Goal: Task Accomplishment & Management: Complete application form

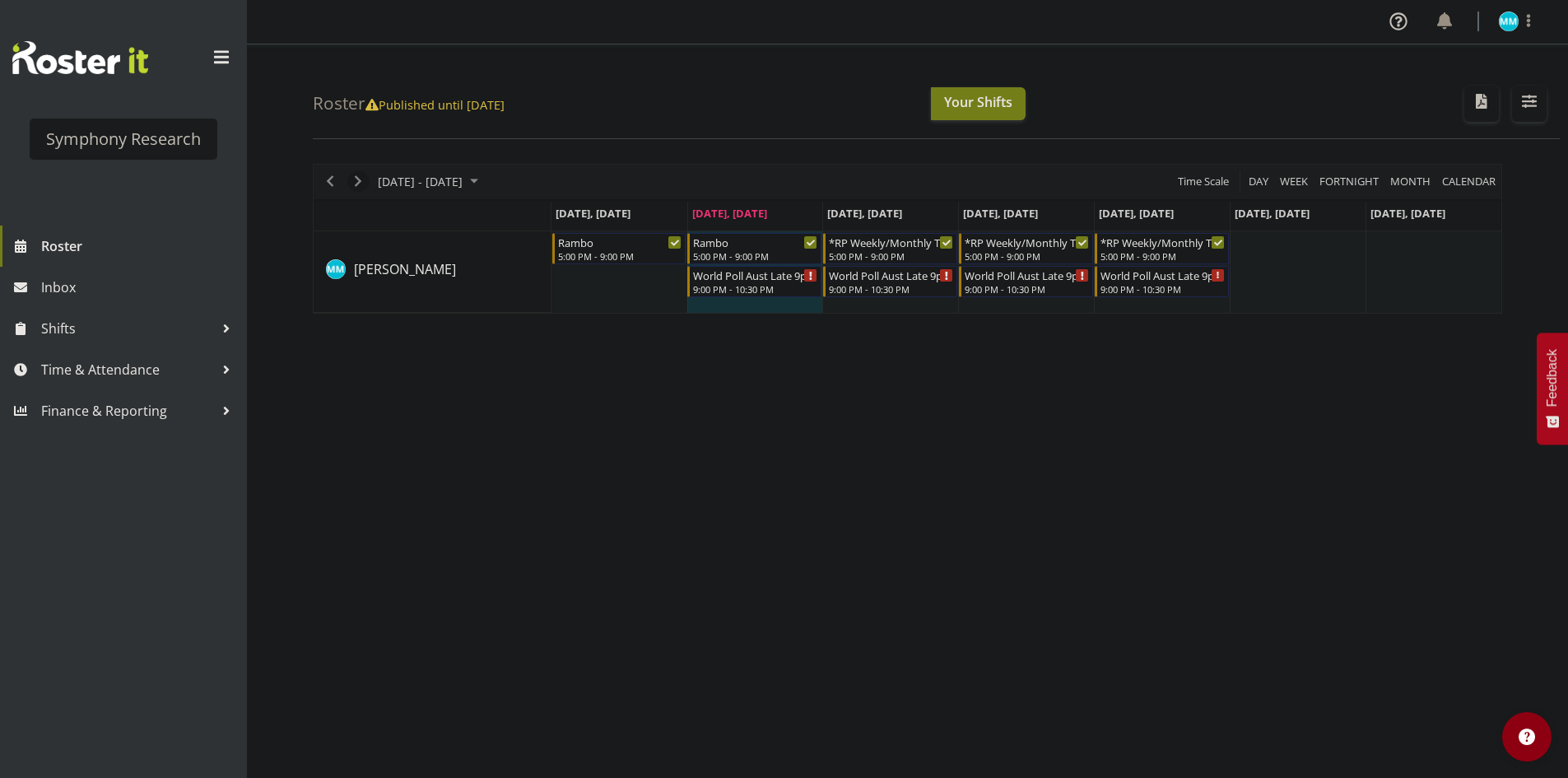
click at [355, 179] on span "Next" at bounding box center [358, 181] width 20 height 21
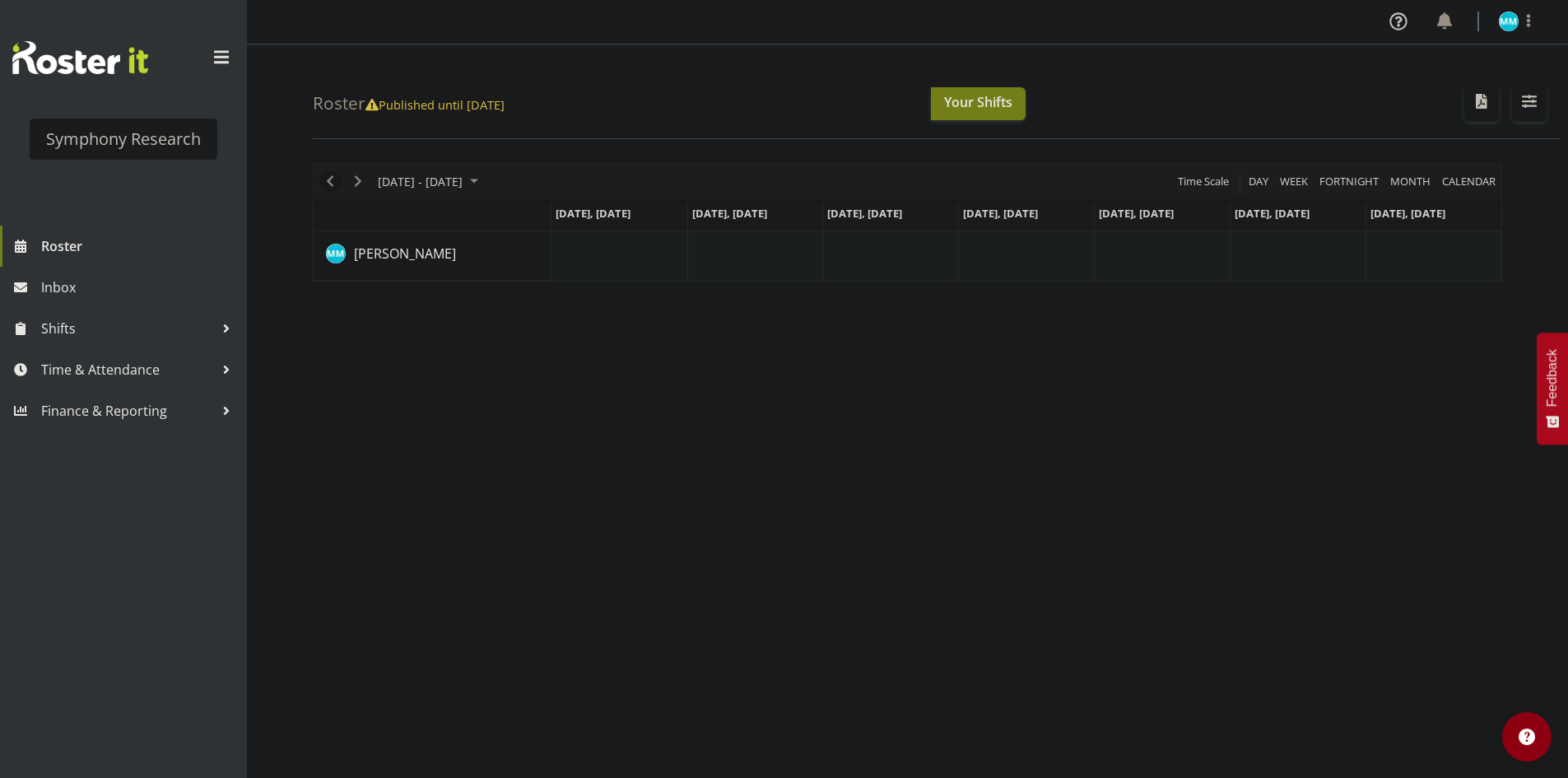
click at [334, 180] on span "Previous" at bounding box center [330, 181] width 20 height 21
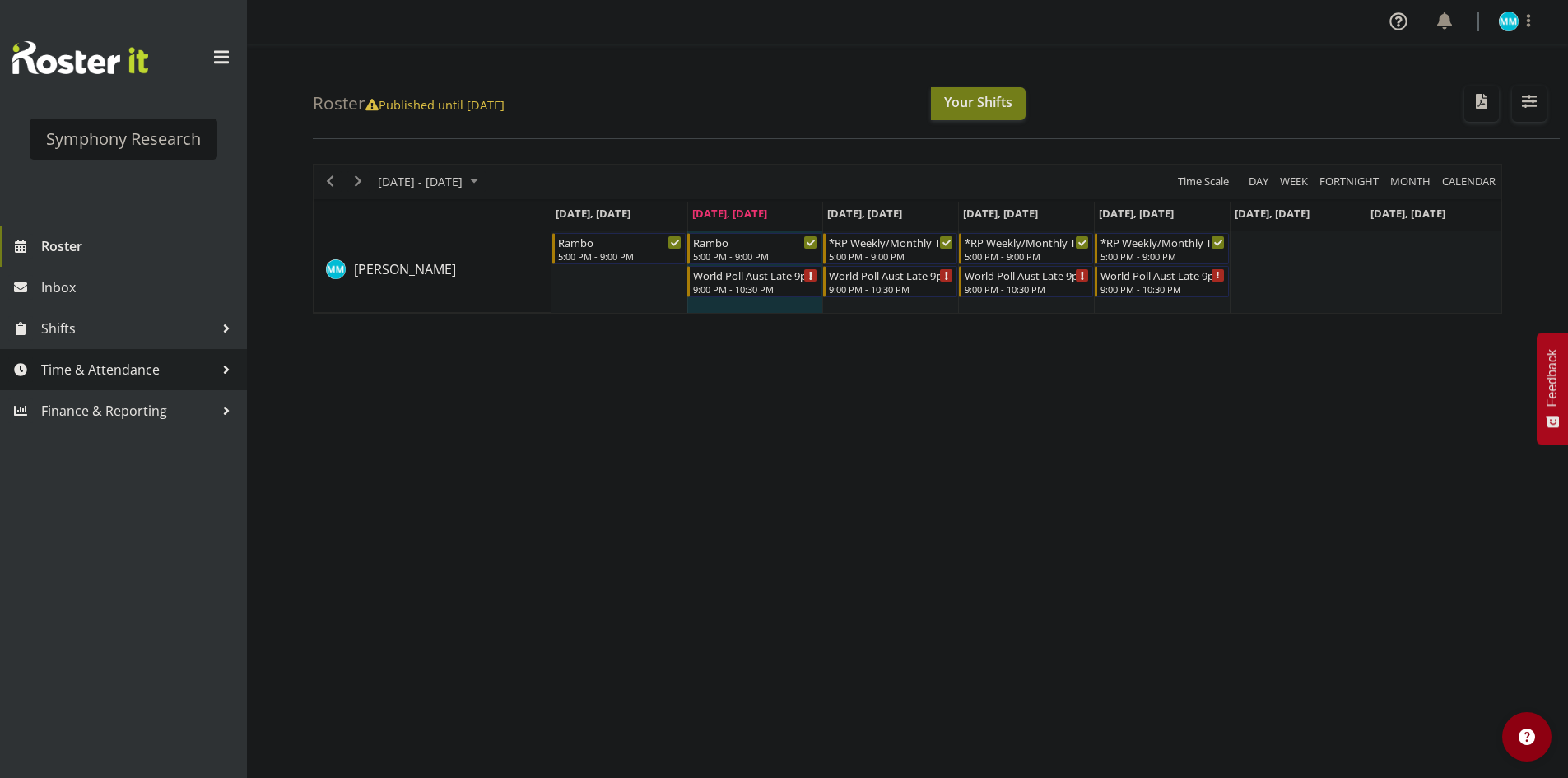
click at [158, 365] on span "Time & Attendance" at bounding box center [127, 369] width 173 height 25
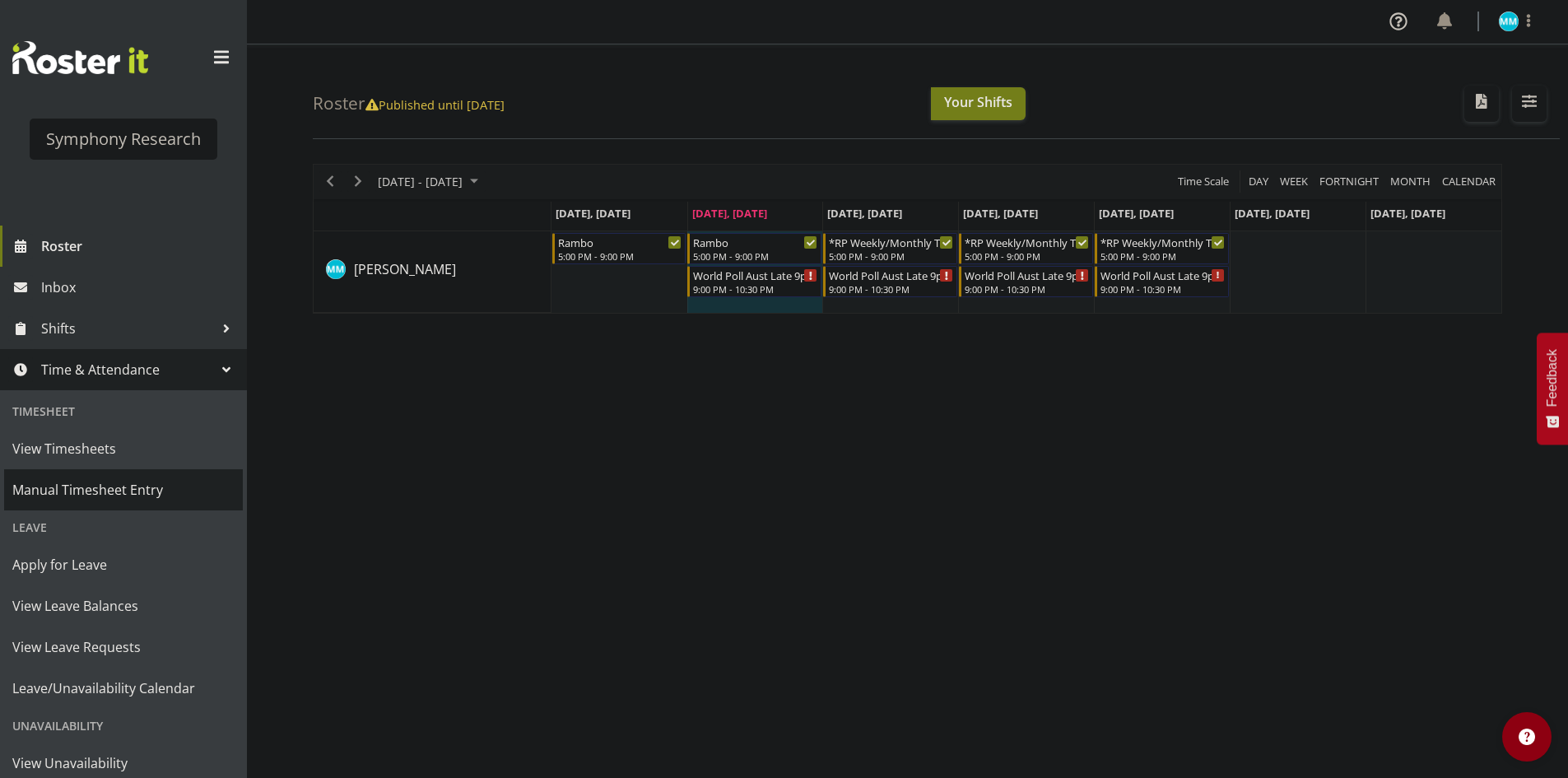
click at [137, 495] on span "Manual Timesheet Entry" at bounding box center [122, 489] width 222 height 25
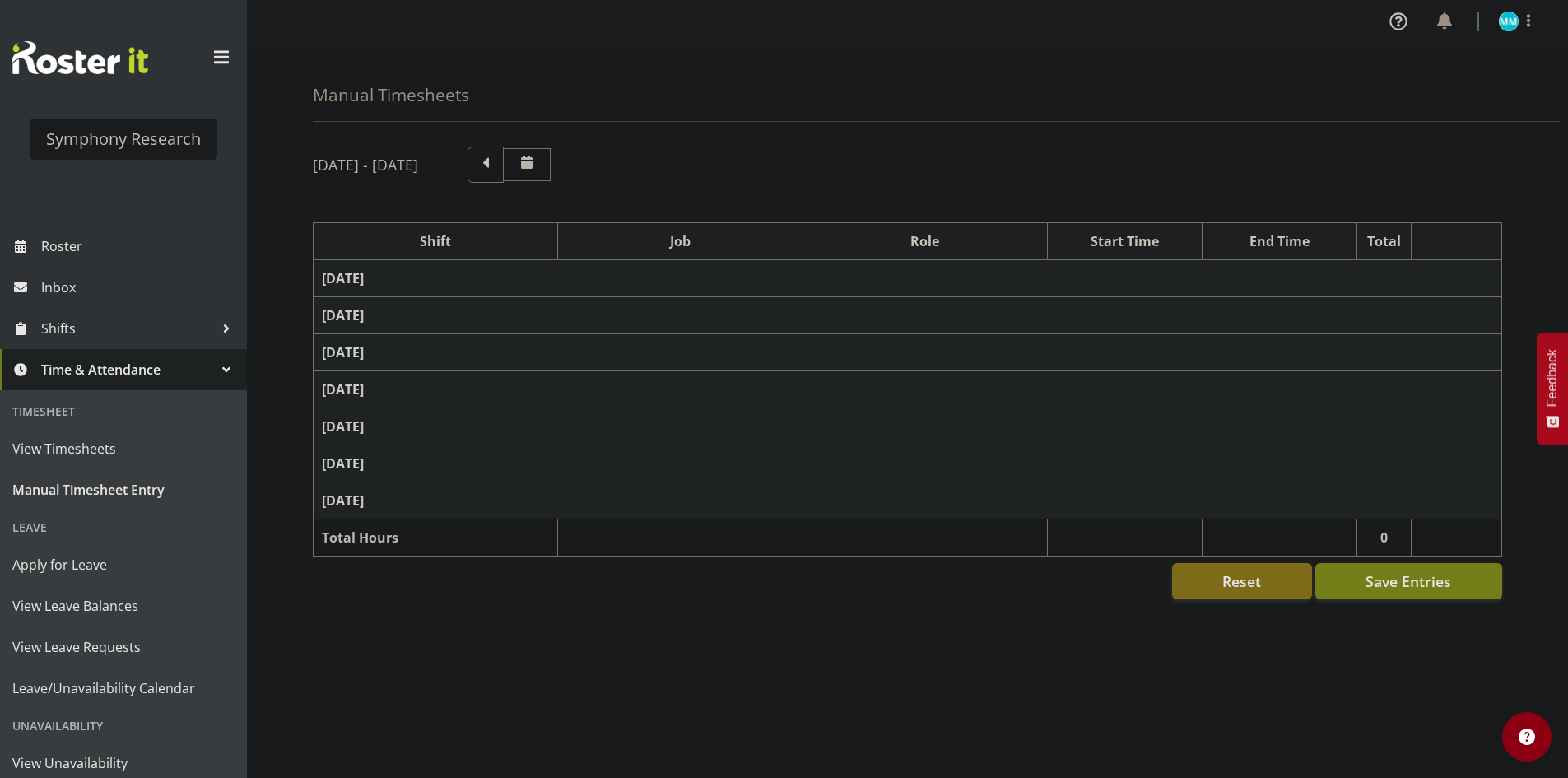
select select "48116"
select select "10730"
select select "47"
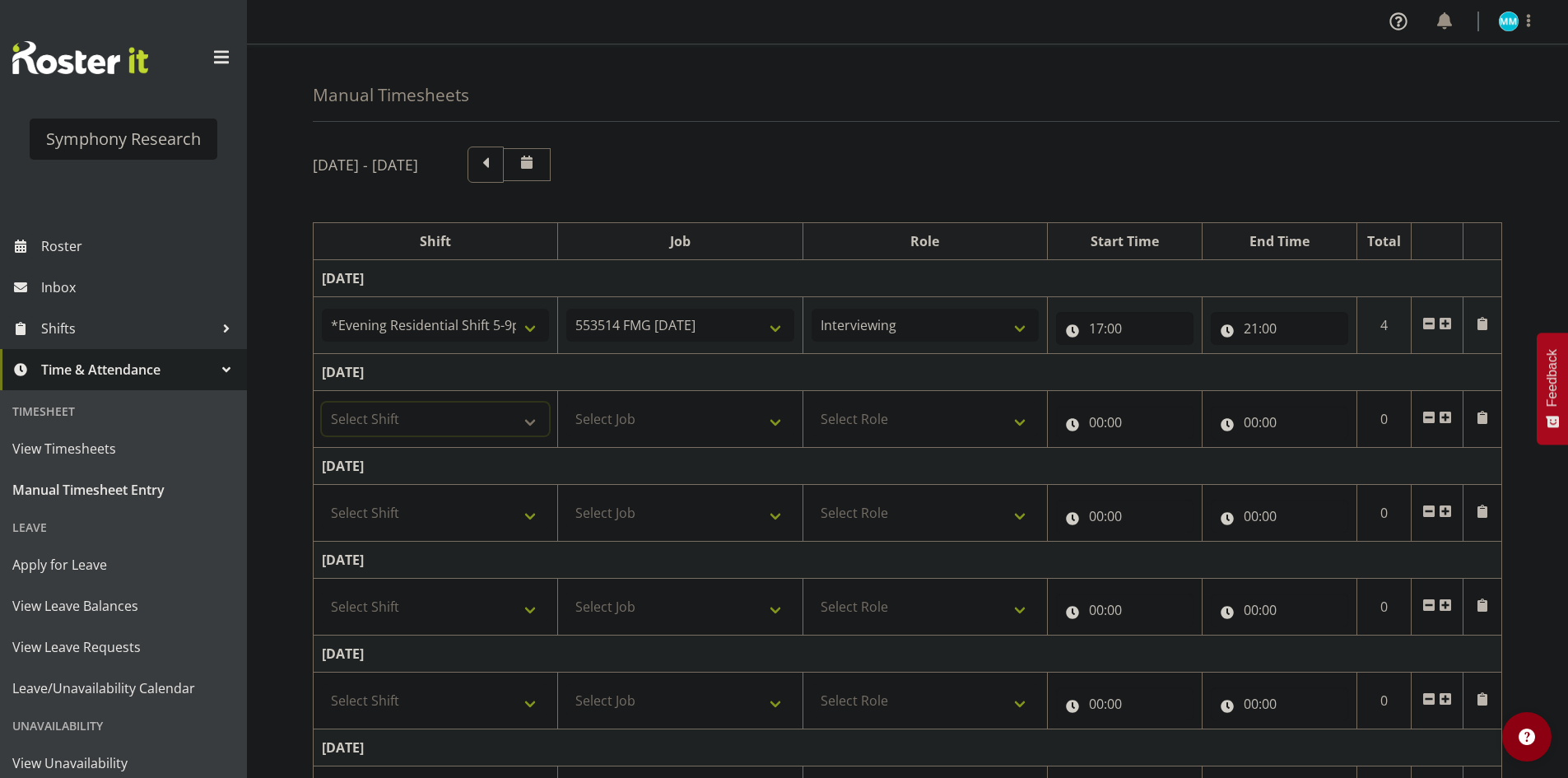
click at [448, 409] on select "Select Shift !!Weekend Residential (Roster IT Shift Label) *Business 9/10am ~ 4…" at bounding box center [435, 418] width 227 height 33
click at [873, 152] on div "[DATE] - [DATE]" at bounding box center [906, 164] width 1189 height 36
click at [475, 436] on td "Select Shift !!Weekend Residential (Roster IT Shift Label) *Business 9/10am ~ 4…" at bounding box center [436, 419] width 245 height 57
click at [485, 421] on select "Select Shift !!Weekend Residential (Roster IT Shift Label) *Business 9/10am ~ 4…" at bounding box center [435, 418] width 227 height 33
select select "48116"
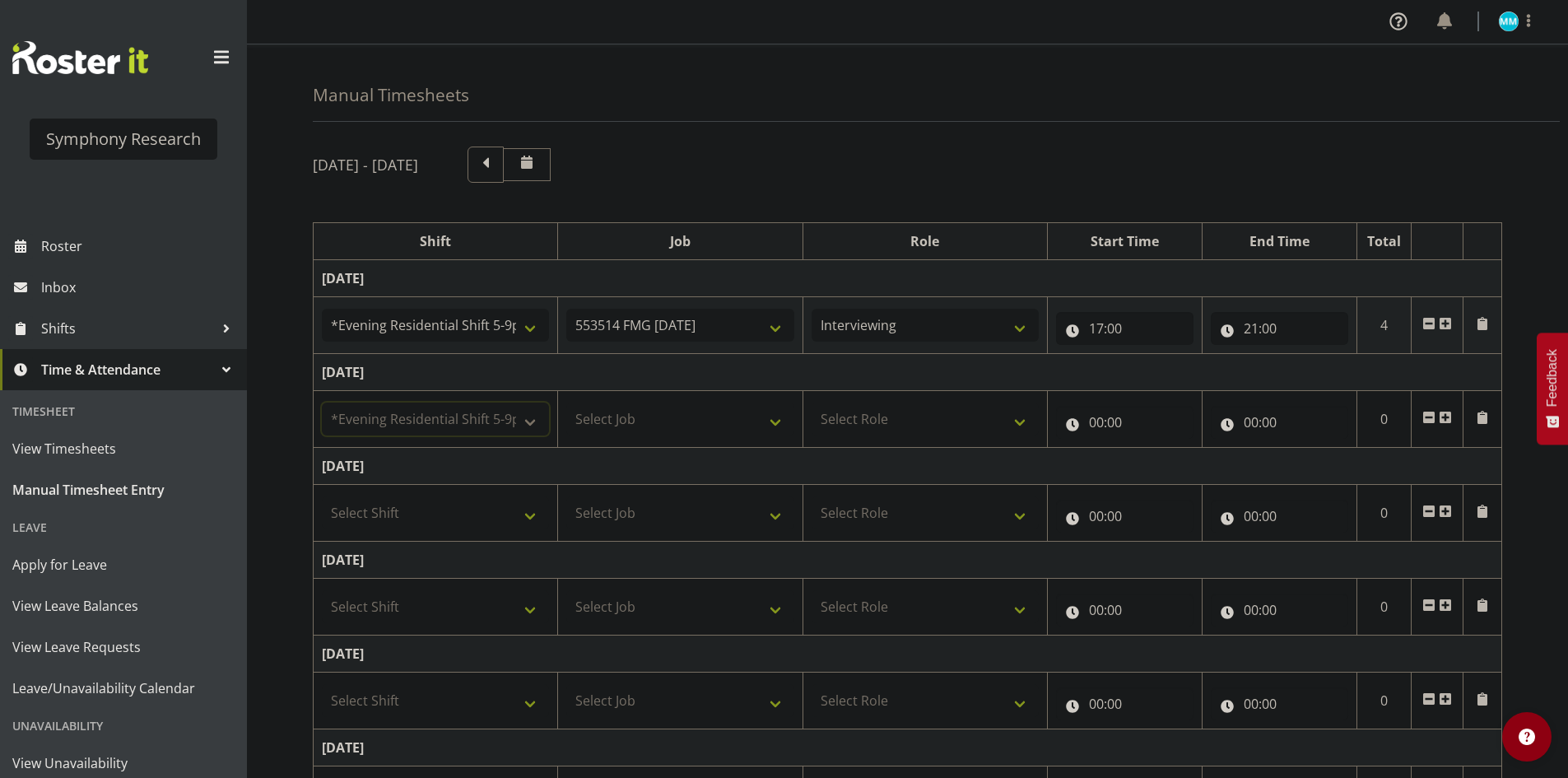
click at [321, 402] on select "Select Shift !!Weekend Residential (Roster IT Shift Label) *Business 9/10am ~ 4…" at bounding box center [435, 418] width 227 height 33
click at [732, 441] on td "Select Job 550060 IF Admin 553492 World Poll Aus Wave 2 Main 2025 553493 World …" at bounding box center [681, 419] width 245 height 57
click at [740, 433] on select "Select Job 550060 IF Admin 553492 World Poll Aus Wave 2 Main 2025 553493 World …" at bounding box center [680, 418] width 227 height 33
select select "10730"
click at [566, 402] on select "Select Job 550060 IF Admin 553492 World Poll Aus Wave 2 Main 2025 553493 World …" at bounding box center [680, 418] width 227 height 33
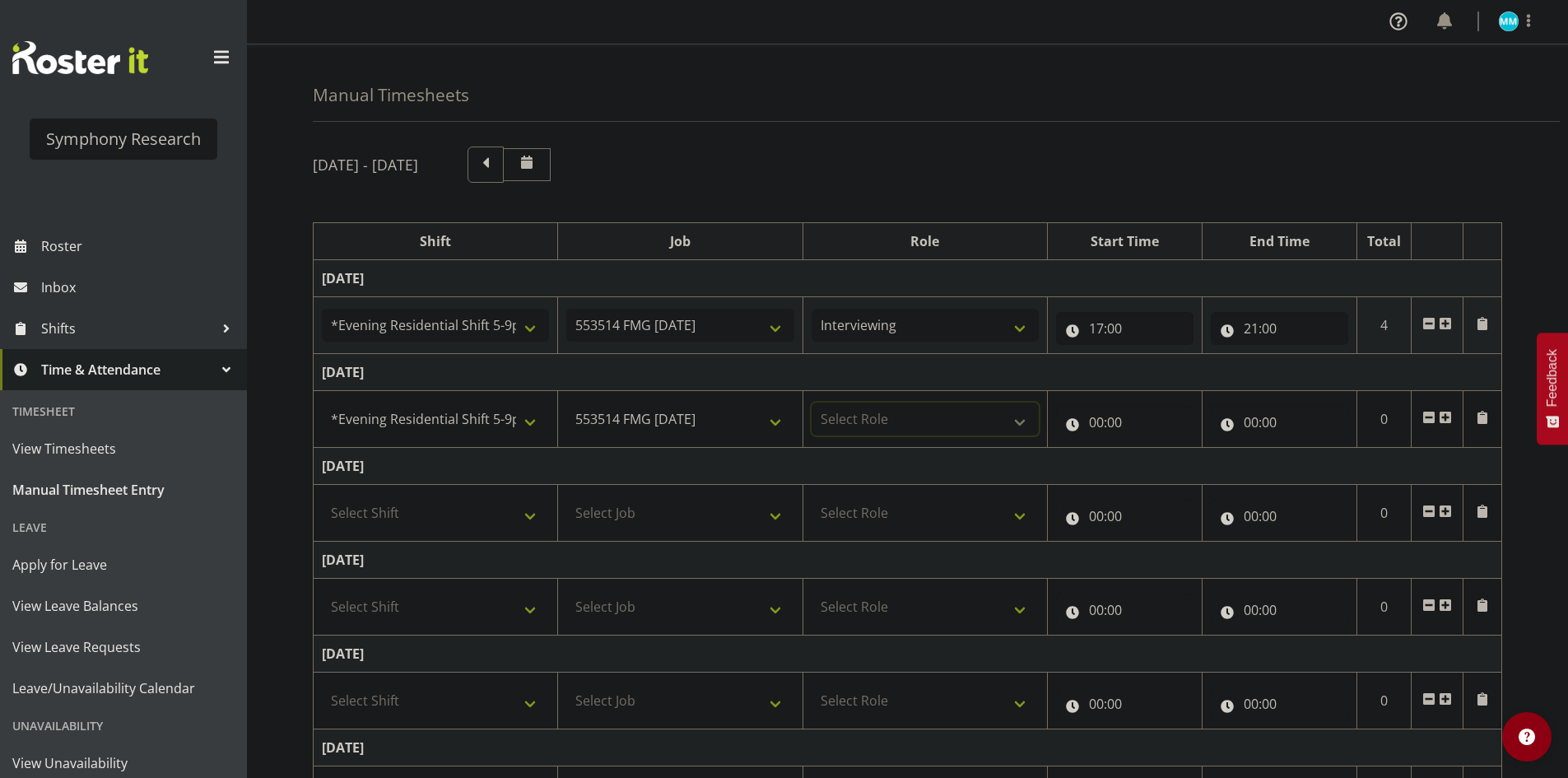
click at [869, 412] on select "Select Role Briefing Interviewing" at bounding box center [925, 418] width 227 height 33
select select "47"
click at [812, 402] on select "Select Role Briefing Interviewing" at bounding box center [925, 418] width 227 height 33
click at [1097, 425] on input "00:00" at bounding box center [1124, 422] width 137 height 33
click at [1158, 469] on select "00 01 02 03 04 05 06 07 08 09 10 11 12 13 14 15 16 17 18 19 20 21 22 23" at bounding box center [1167, 465] width 37 height 33
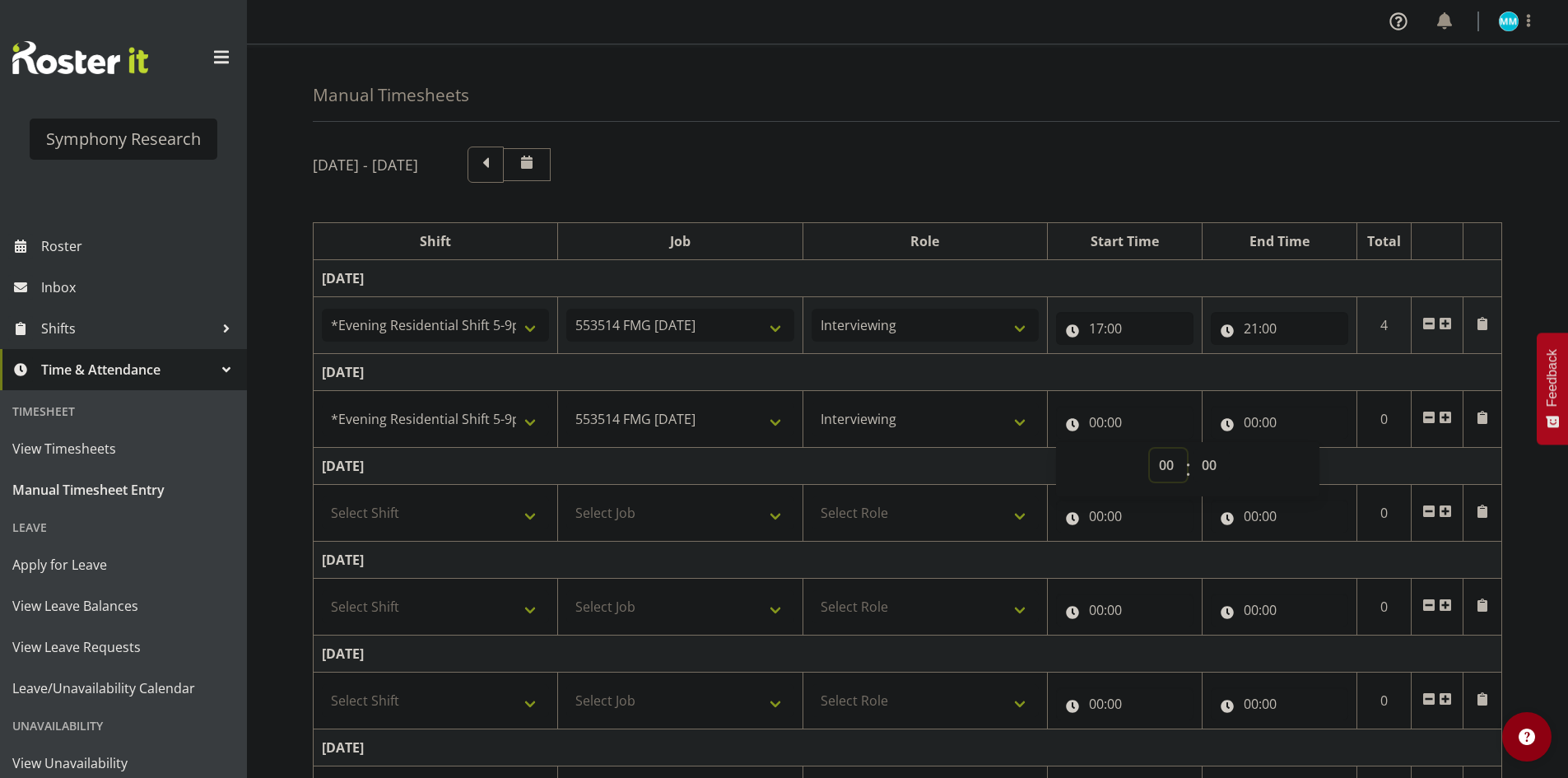
select select "17"
click at [1149, 449] on select "00 01 02 03 04 05 06 07 08 09 10 11 12 13 14 15 16 17 18 19 20 21 22 23" at bounding box center [1167, 465] width 37 height 33
type input "17:00"
click at [1239, 423] on input "00:00" at bounding box center [1279, 422] width 137 height 33
click at [1296, 459] on div "00 01 02 03 04 05 06 07 08 09 10 11 12 13 14 15 16 17 18 19 20 21 22 23 : 00 01…" at bounding box center [1342, 469] width 264 height 41
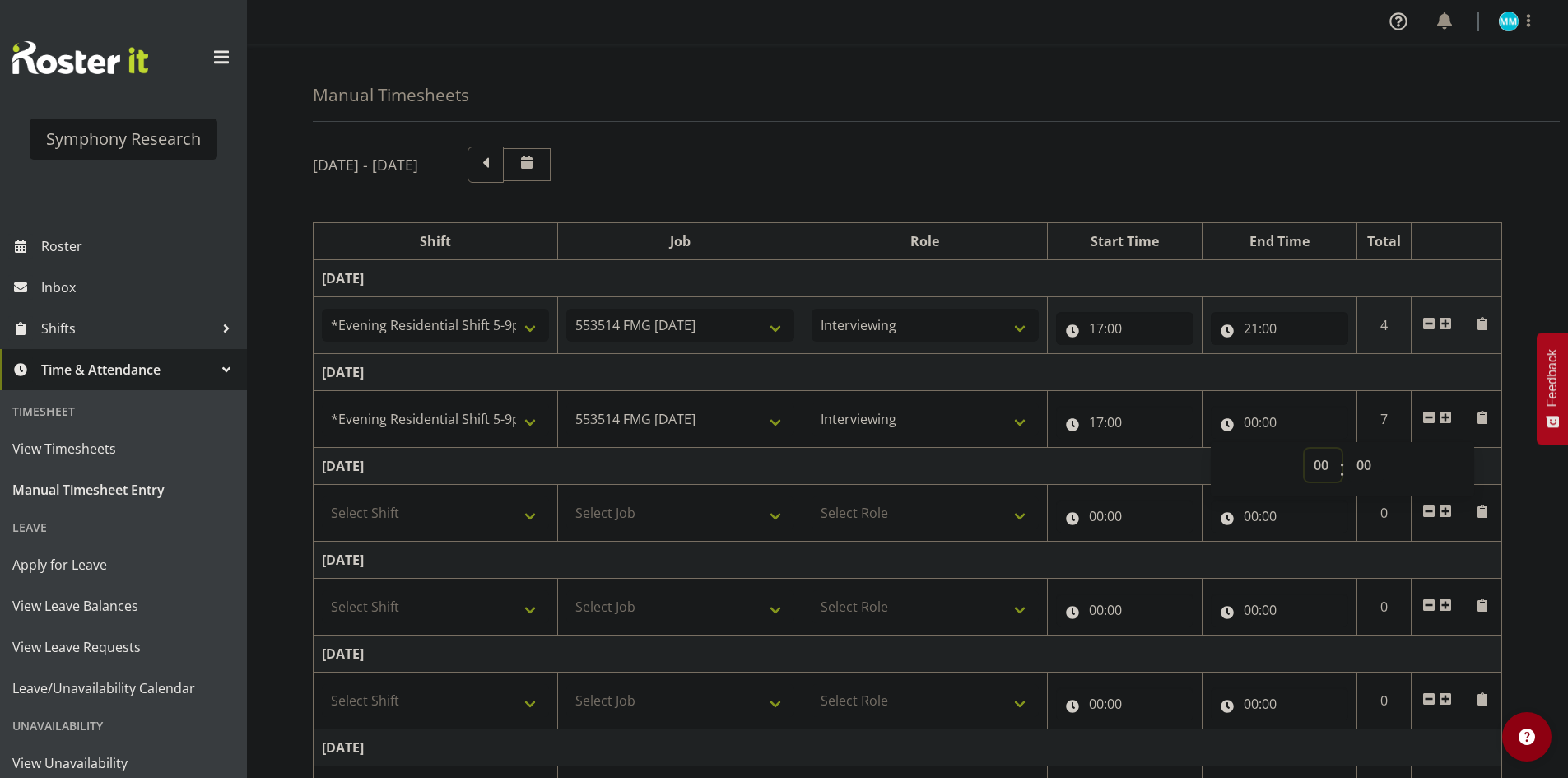
click at [1314, 465] on select "00 01 02 03 04 05 06 07 08 09 10 11 12 13 14 15 16 17 18 19 20 21 22 23" at bounding box center [1322, 465] width 37 height 33
select select "22"
click at [1304, 449] on select "00 01 02 03 04 05 06 07 08 09 10 11 12 13 14 15 16 17 18 19 20 21 22 23" at bounding box center [1322, 465] width 37 height 33
type input "22:00"
click at [1326, 456] on select "00 01 02 03 04 05 06 07 08 09 10 11 12 13 14 15 16 17 18 19 20 21 22 23" at bounding box center [1322, 465] width 37 height 33
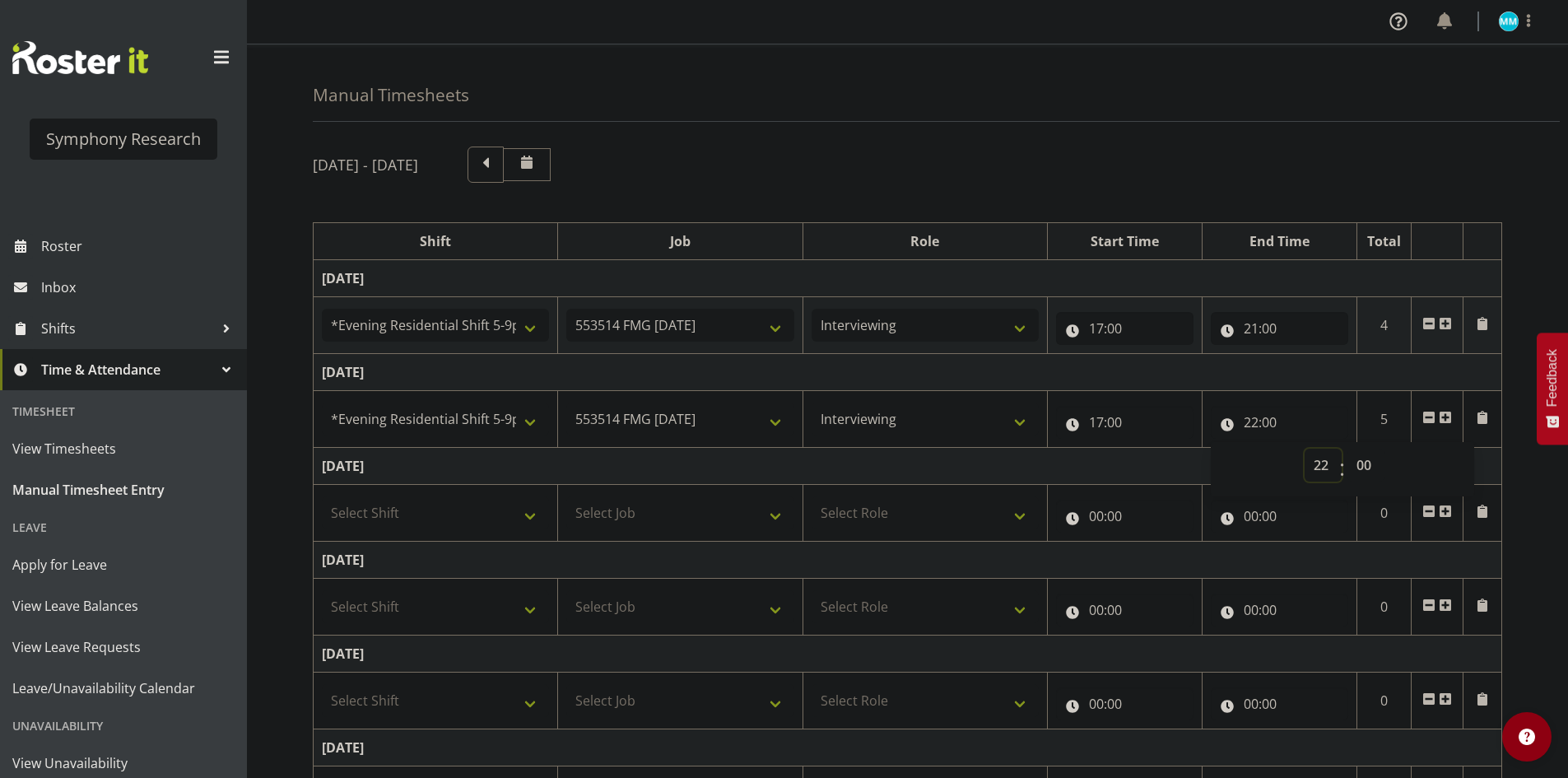
select select "20"
click at [1304, 449] on select "00 01 02 03 04 05 06 07 08 09 10 11 12 13 14 15 16 17 18 19 20 21 22 23" at bounding box center [1322, 465] width 37 height 33
type input "20:00"
click at [1360, 466] on select "00 01 02 03 04 05 06 07 08 09 10 11 12 13 14 15 16 17 18 19 20 21 22 23 24 25 2…" at bounding box center [1365, 465] width 37 height 33
select select "4"
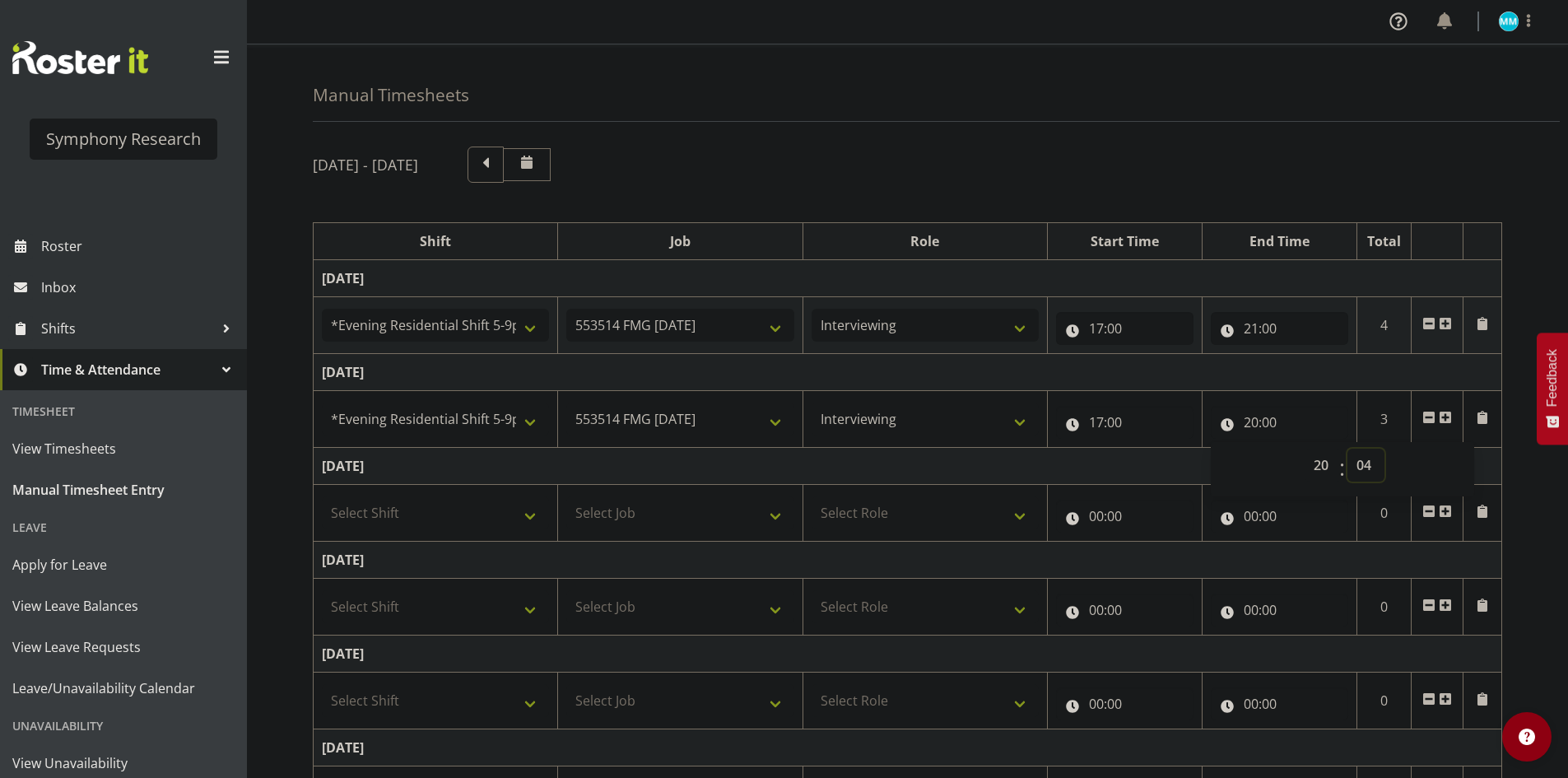
click at [1347, 449] on select "00 01 02 03 04 05 06 07 08 09 10 11 12 13 14 15 16 17 18 19 20 21 22 23 24 25 2…" at bounding box center [1365, 465] width 37 height 33
type input "20:04"
click at [1446, 420] on span at bounding box center [1445, 417] width 13 height 13
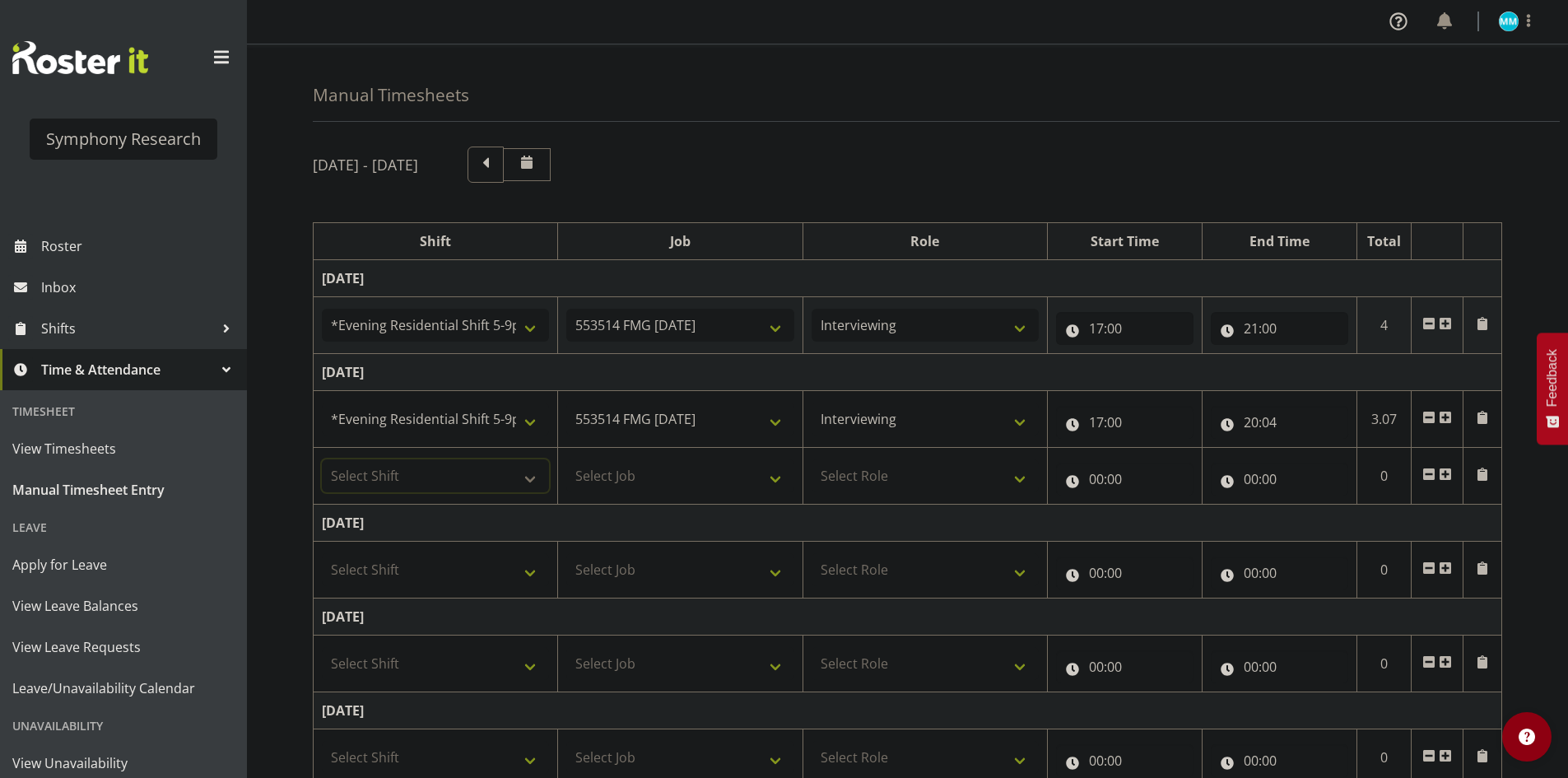
click at [386, 476] on select "Select Shift !!Weekend Residential (Roster IT Shift Label) *Business 9/10am ~ 4…" at bounding box center [435, 476] width 227 height 33
select select "57511"
click at [321, 460] on select "Select Shift !!Weekend Residential (Roster IT Shift Label) *Business 9/10am ~ 4…" at bounding box center [435, 476] width 227 height 33
click at [626, 484] on select "Select Job 550060 IF Admin 553492 World Poll Aus Wave 2 Main 2025 553493 World …" at bounding box center [680, 476] width 227 height 33
select select "10499"
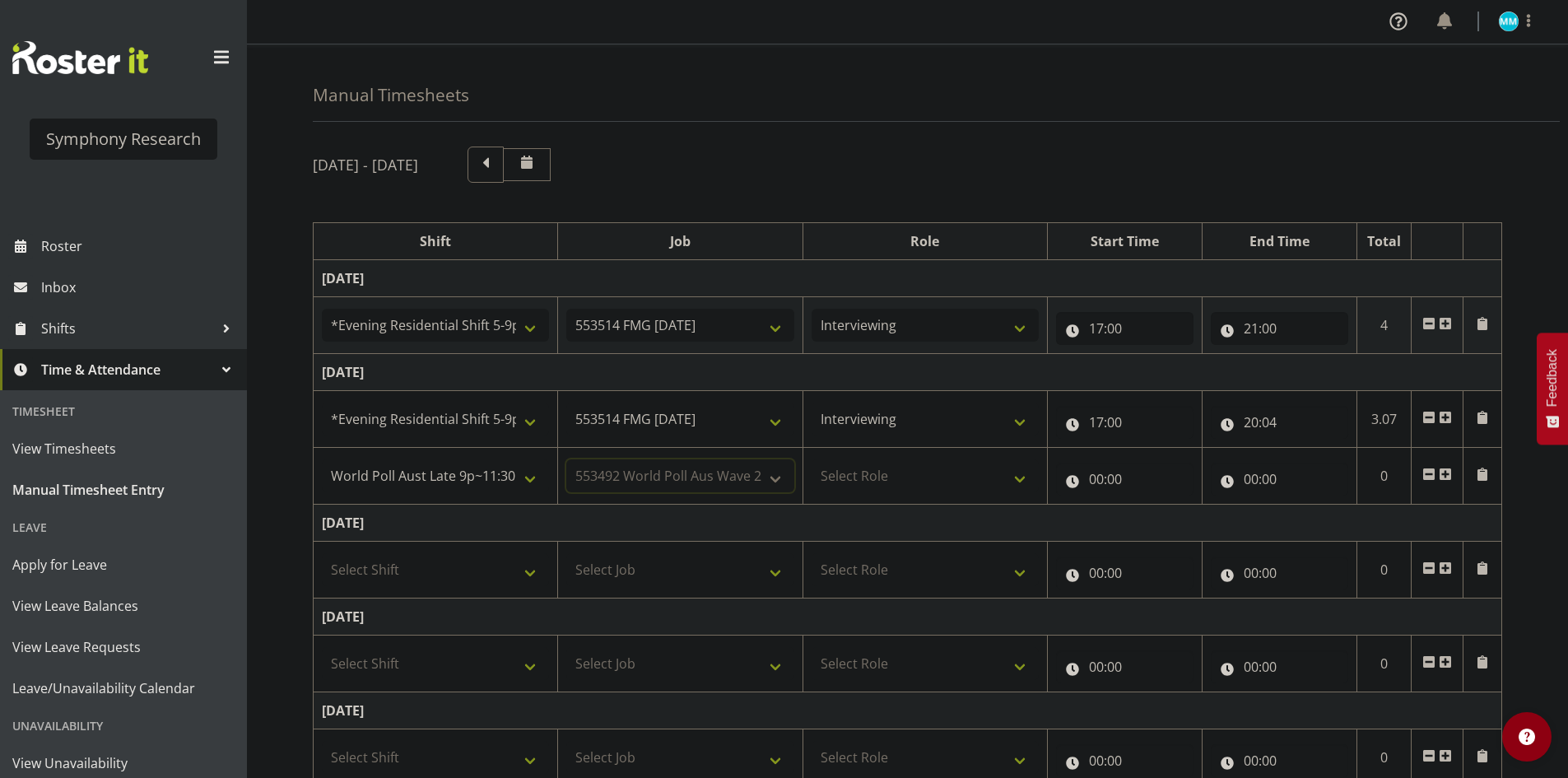
click at [566, 460] on select "Select Job 550060 IF Admin 553492 World Poll Aus Wave 2 Main 2025 553493 World …" at bounding box center [680, 476] width 227 height 33
click at [888, 489] on select "Select Role Briefing Interviewing" at bounding box center [925, 476] width 227 height 33
select select "47"
click at [812, 460] on select "Select Role Briefing Interviewing" at bounding box center [925, 476] width 227 height 33
click at [1104, 484] on input "00:00" at bounding box center [1124, 479] width 137 height 33
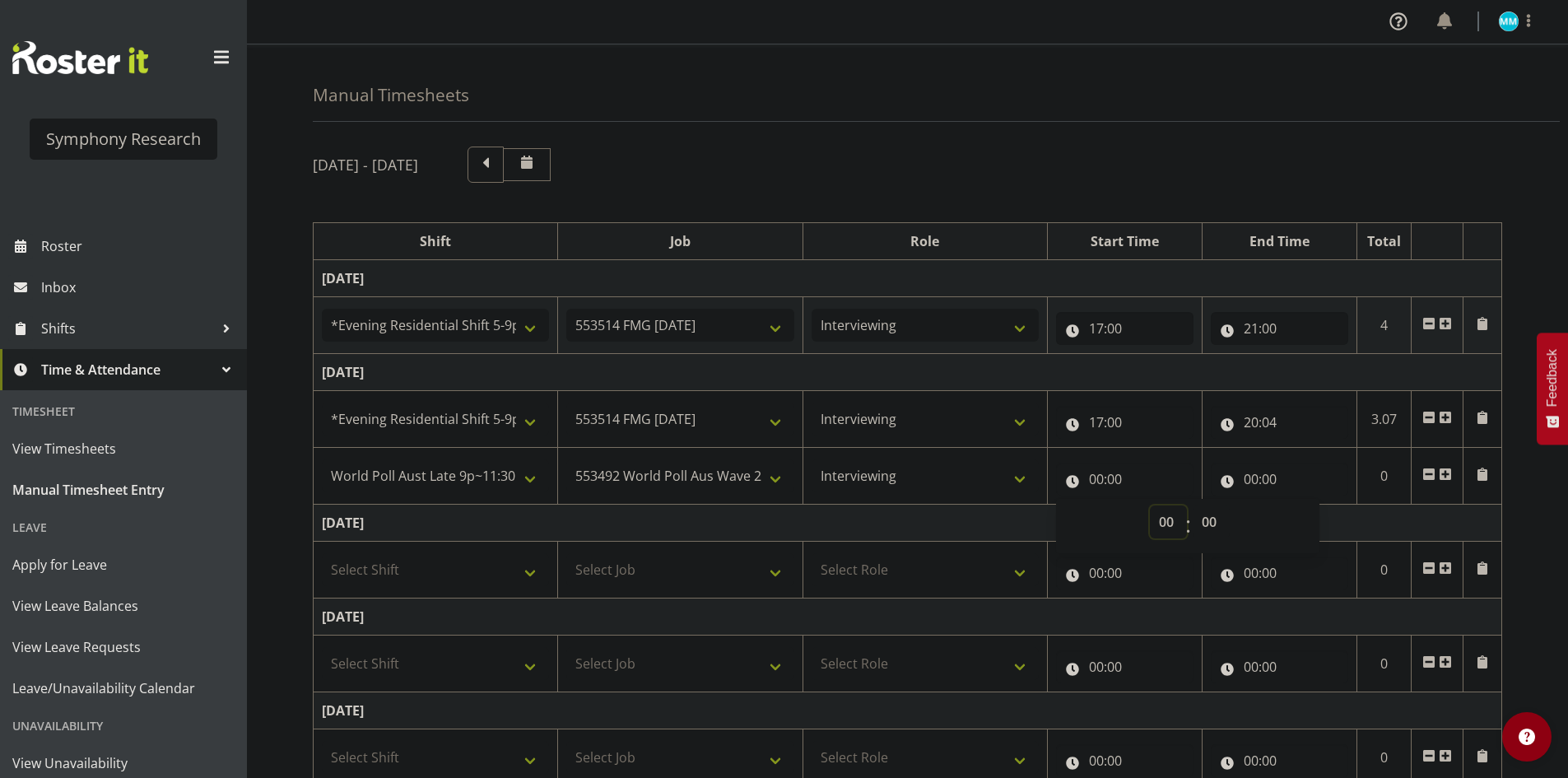
click at [1165, 521] on select "00 01 02 03 04 05 06 07 08 09 10 11 12 13 14 15 16 17 18 19 20 21 22 23" at bounding box center [1167, 521] width 37 height 33
select select "20"
click at [1149, 505] on select "00 01 02 03 04 05 06 07 08 09 10 11 12 13 14 15 16 17 18 19 20 21 22 23" at bounding box center [1167, 521] width 37 height 33
type input "20:00"
click at [1208, 515] on select "00 01 02 03 04 05 06 07 08 09 10 11 12 13 14 15 16 17 18 19 20 21 22 23 24 25 2…" at bounding box center [1211, 521] width 37 height 33
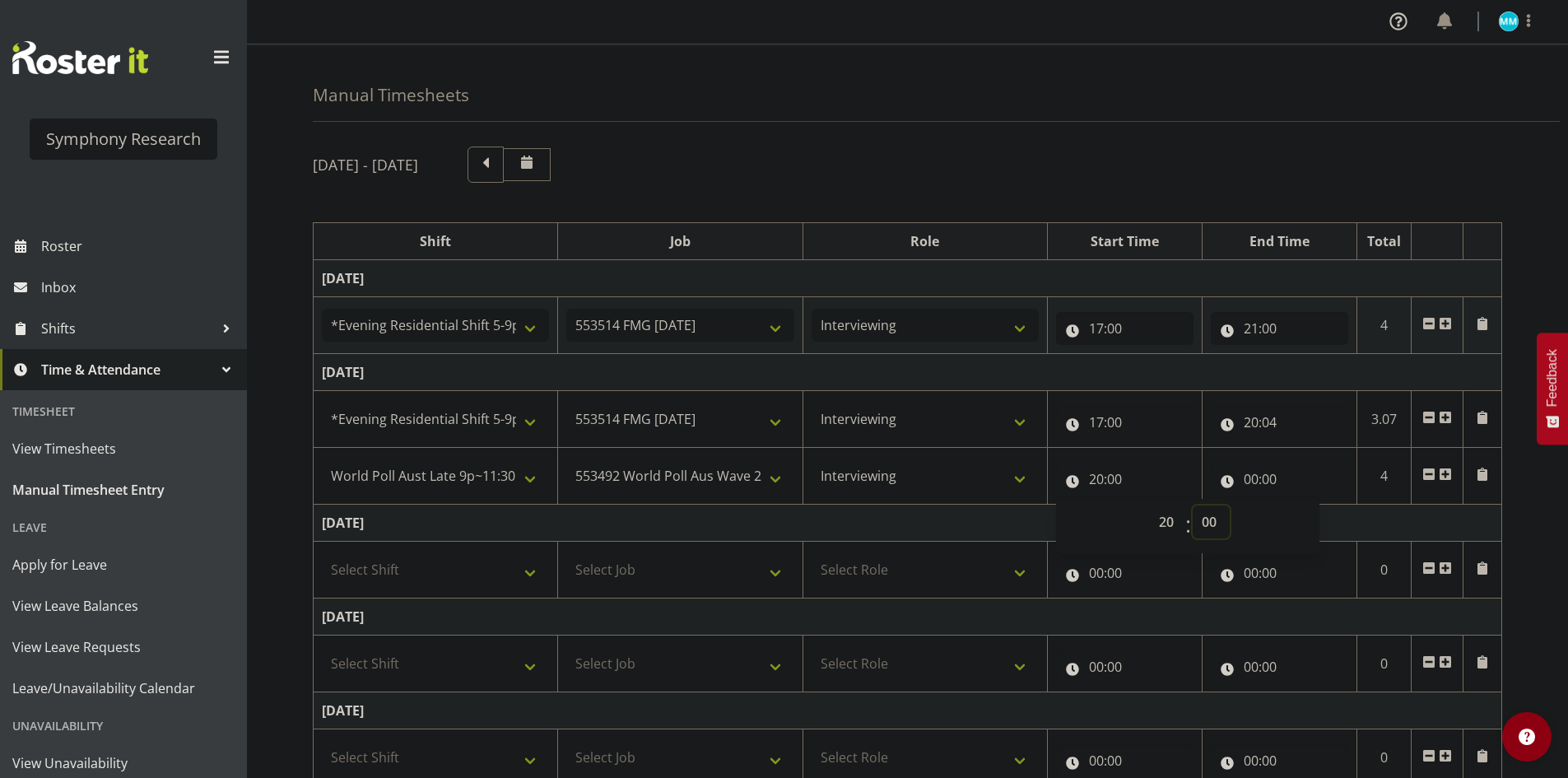
select select "34"
click at [1193, 505] on select "00 01 02 03 04 05 06 07 08 09 10 11 12 13 14 15 16 17 18 19 20 21 22 23 24 25 2…" at bounding box center [1211, 521] width 37 height 33
type input "20:34"
click at [1252, 477] on input "00:00" at bounding box center [1279, 479] width 137 height 33
click at [1302, 524] on div "00 01 02 03 04 05 06 07 08 09 10 11 12 13 14 15 16 17 18 19 20 21 22 23 : 00 01…" at bounding box center [1342, 525] width 264 height 41
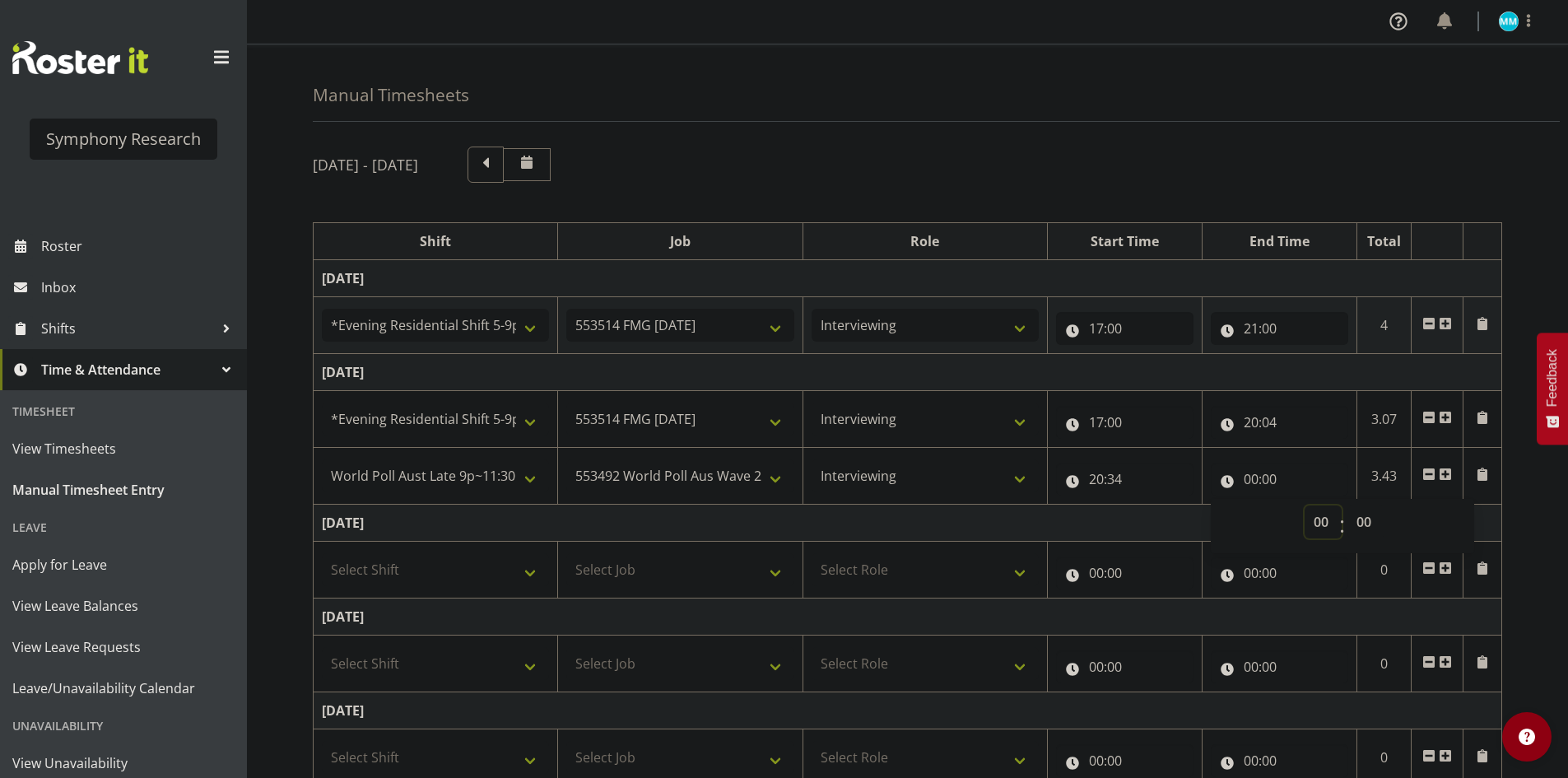
click at [1308, 525] on select "00 01 02 03 04 05 06 07 08 09 10 11 12 13 14 15 16 17 18 19 20 21 22 23" at bounding box center [1322, 521] width 37 height 33
select select "22"
click at [1304, 505] on select "00 01 02 03 04 05 06 07 08 09 10 11 12 13 14 15 16 17 18 19 20 21 22 23" at bounding box center [1322, 521] width 37 height 33
type input "22:00"
click at [1357, 524] on select "00 01 02 03 04 05 06 07 08 09 10 11 12 13 14 15 16 17 18 19 20 21 22 23 24 25 2…" at bounding box center [1365, 521] width 37 height 33
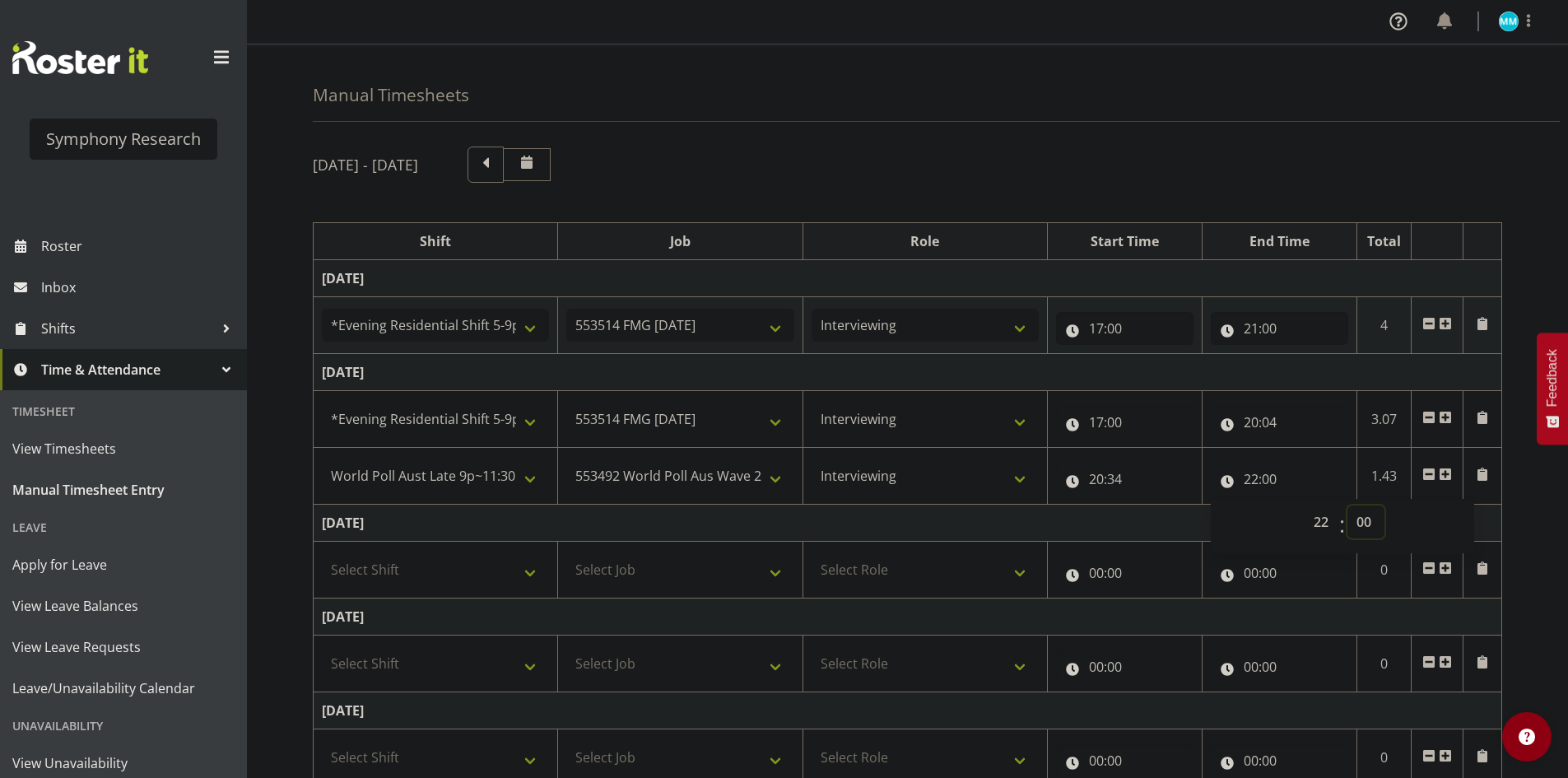
select select "30"
click at [1347, 505] on select "00 01 02 03 04 05 06 07 08 09 10 11 12 13 14 15 16 17 18 19 20 21 22 23 24 25 2…" at bounding box center [1365, 521] width 37 height 33
type input "22:30"
click at [1406, 372] on td "[DATE]" at bounding box center [907, 372] width 1188 height 37
click at [1531, 523] on div "[DATE] - [DATE] Shift Job Role Start Time End Time Total [DATE] !!Weekend Resid…" at bounding box center [939, 600] width 1255 height 931
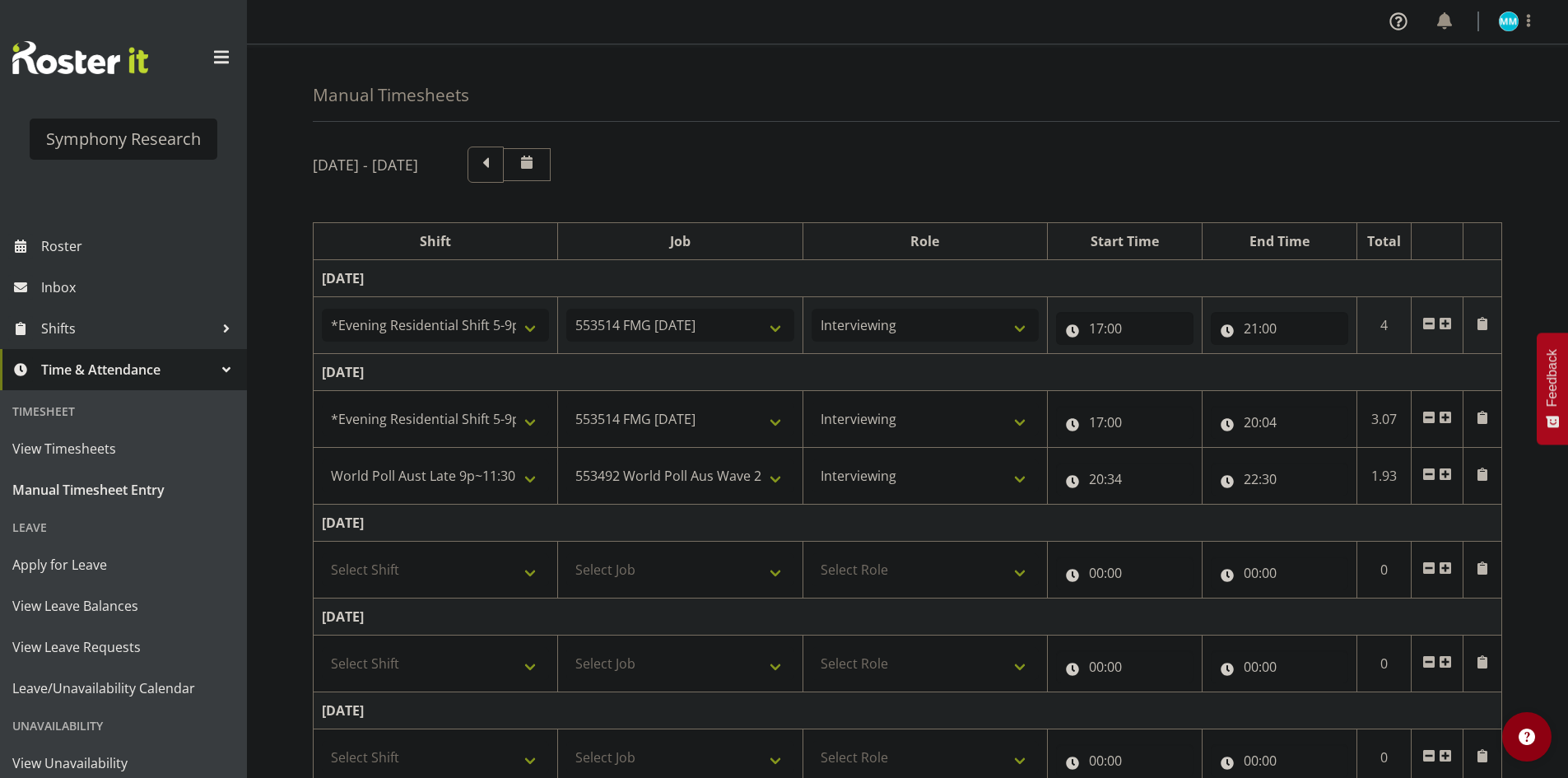
scroll to position [300, 0]
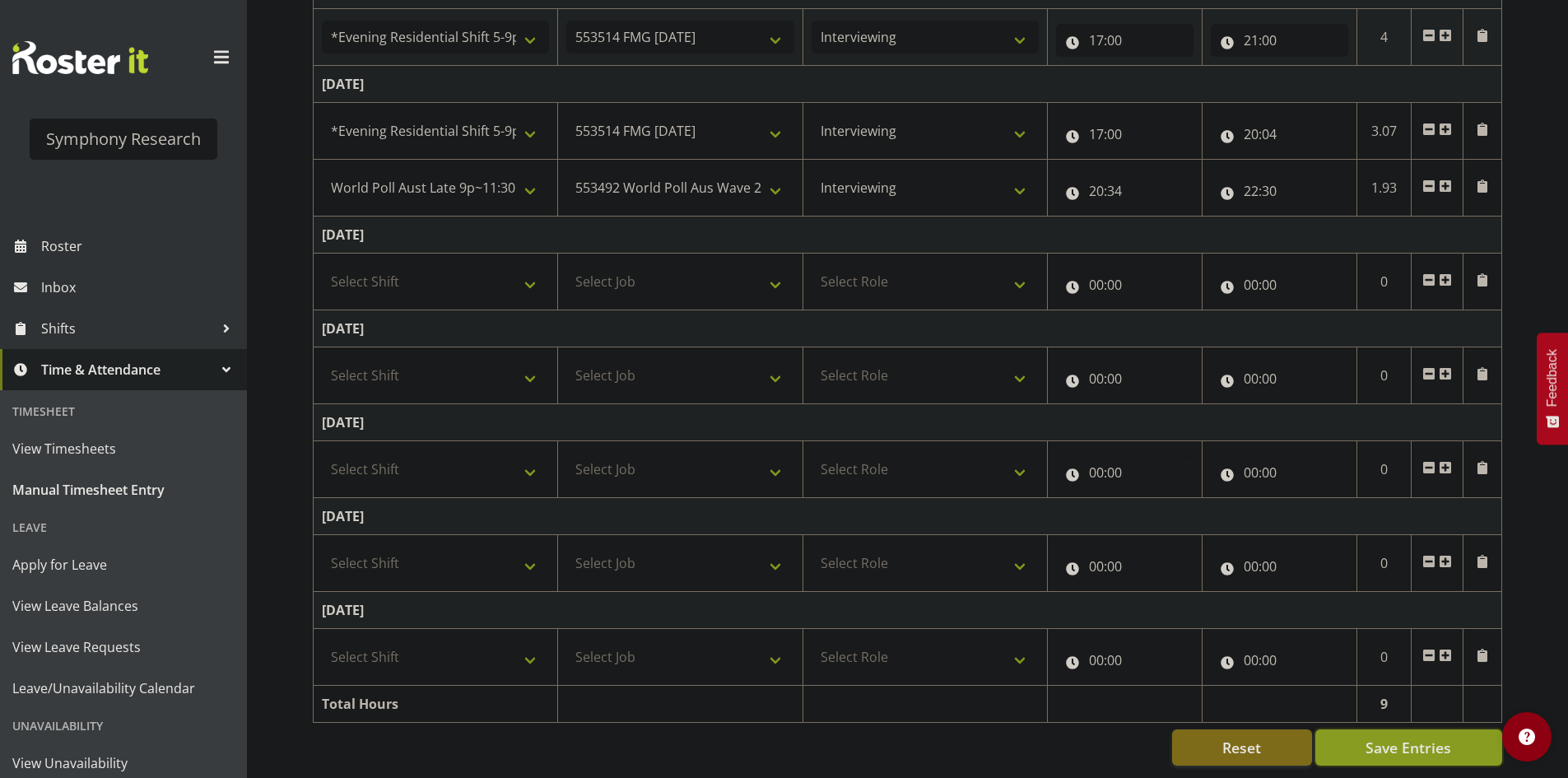
click at [1433, 736] on span "Save Entries" at bounding box center [1408, 747] width 86 height 22
